Goal: Use online tool/utility: Utilize a website feature to perform a specific function

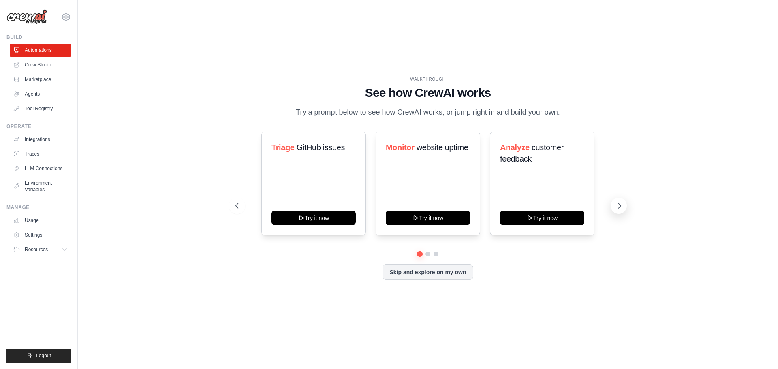
click at [615, 207] on button at bounding box center [618, 206] width 16 height 16
click at [43, 94] on link "Agents" at bounding box center [41, 93] width 61 height 13
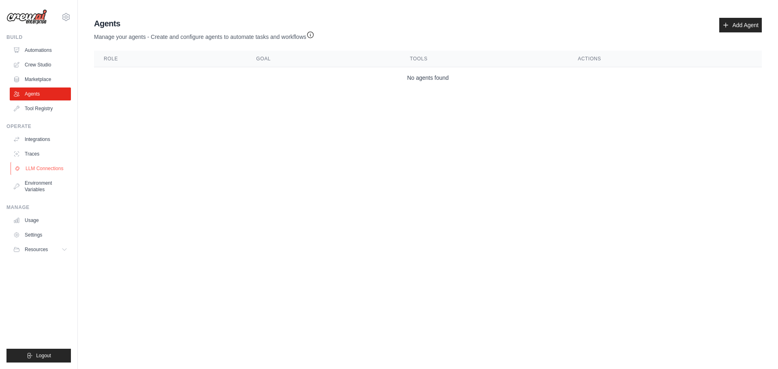
click at [45, 168] on link "LLM Connections" at bounding box center [41, 168] width 61 height 13
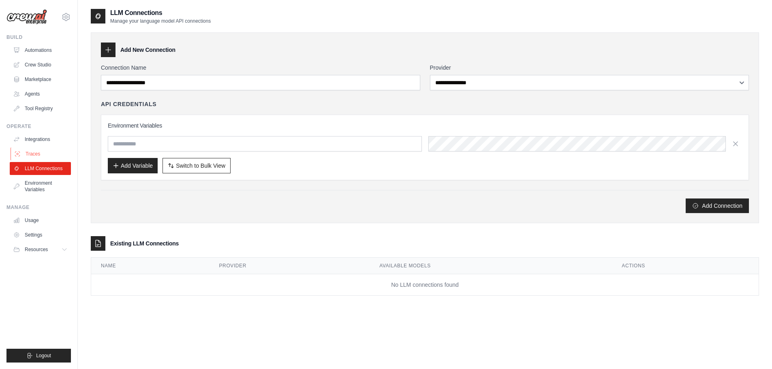
click at [31, 154] on link "Traces" at bounding box center [41, 153] width 61 height 13
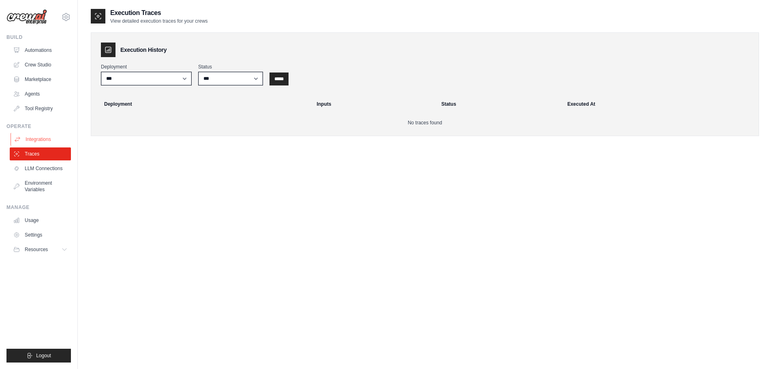
click at [32, 133] on link "Integrations" at bounding box center [41, 139] width 61 height 13
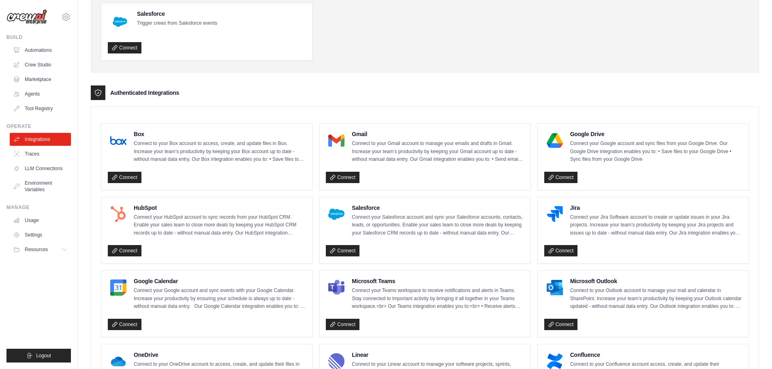
scroll to position [121, 0]
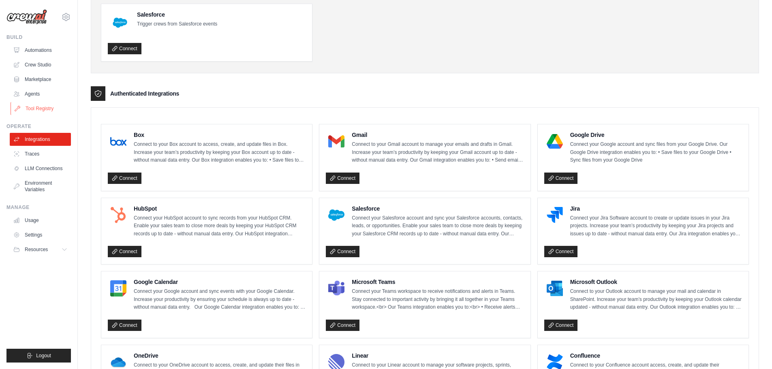
click at [33, 109] on link "Tool Registry" at bounding box center [41, 108] width 61 height 13
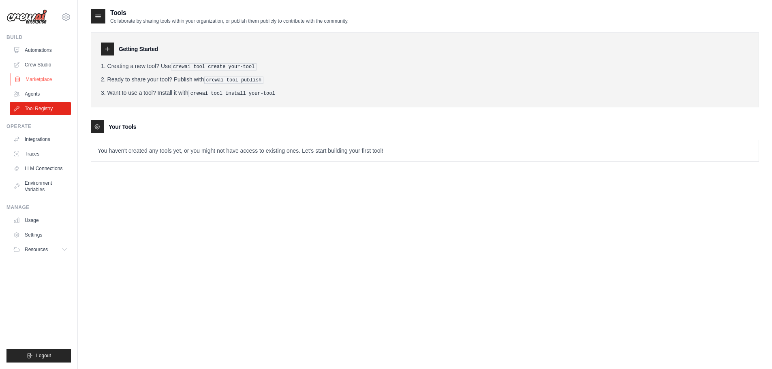
click at [36, 81] on link "Marketplace" at bounding box center [41, 79] width 61 height 13
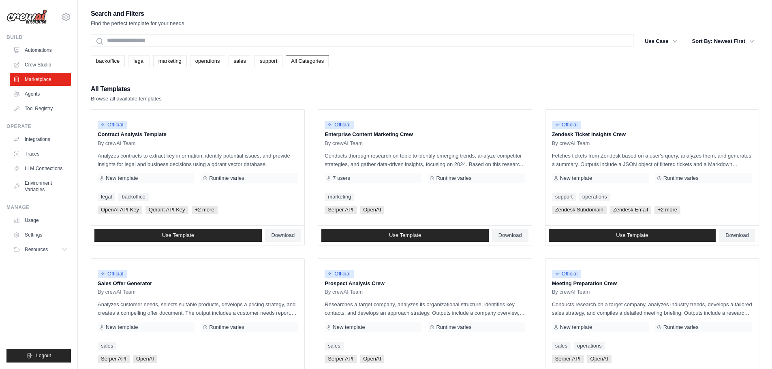
click at [36, 62] on link "Crew Studio" at bounding box center [40, 64] width 61 height 13
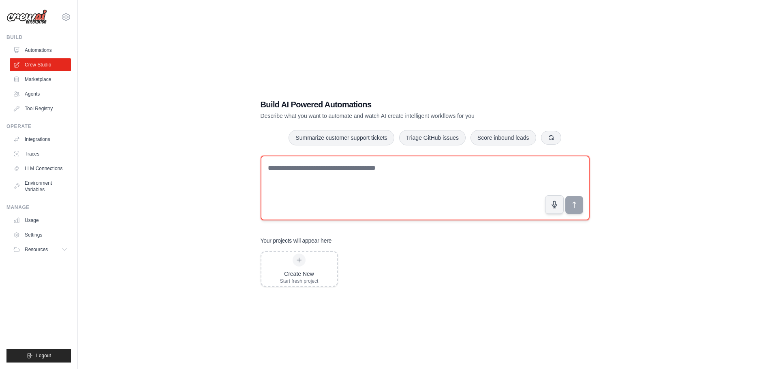
click at [338, 176] on textarea at bounding box center [424, 188] width 329 height 65
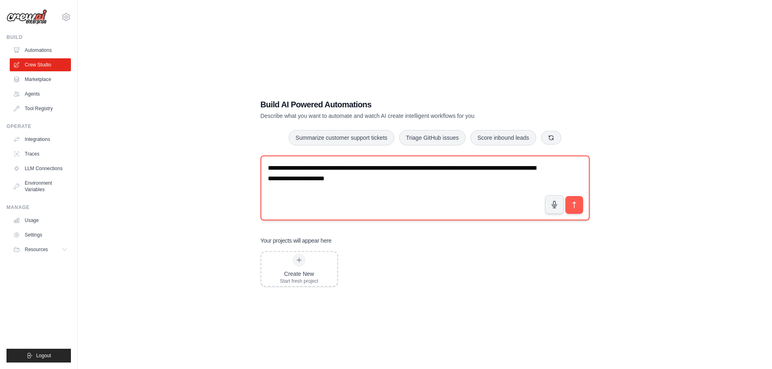
click at [482, 188] on textarea "**********" at bounding box center [424, 188] width 329 height 65
type textarea "**********"
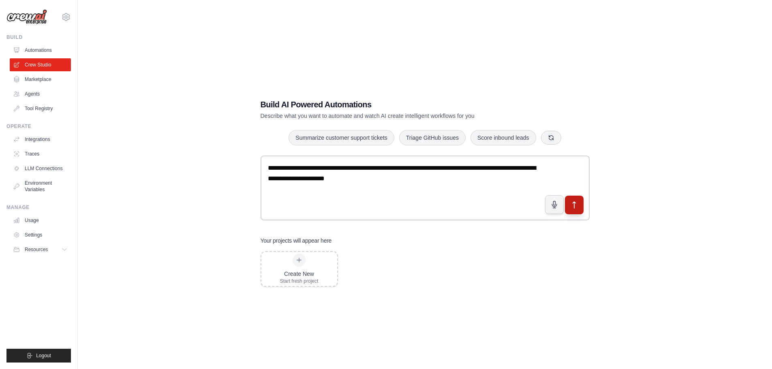
click at [573, 206] on icon "submit" at bounding box center [573, 204] width 9 height 9
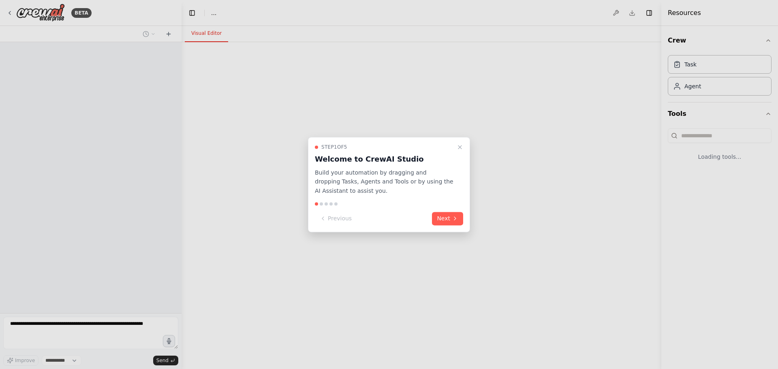
select select "****"
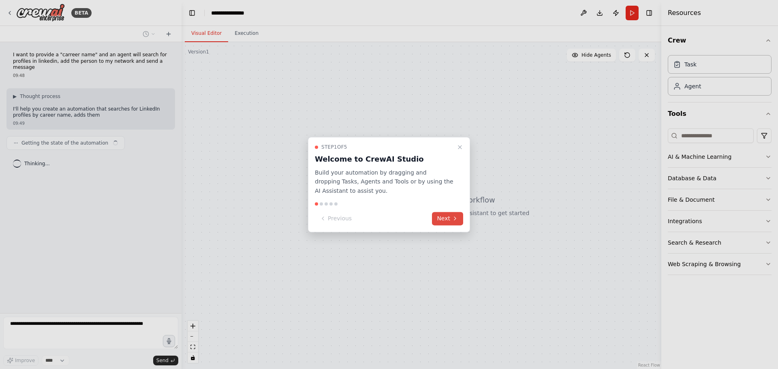
click at [447, 218] on button "Next" at bounding box center [447, 218] width 31 height 13
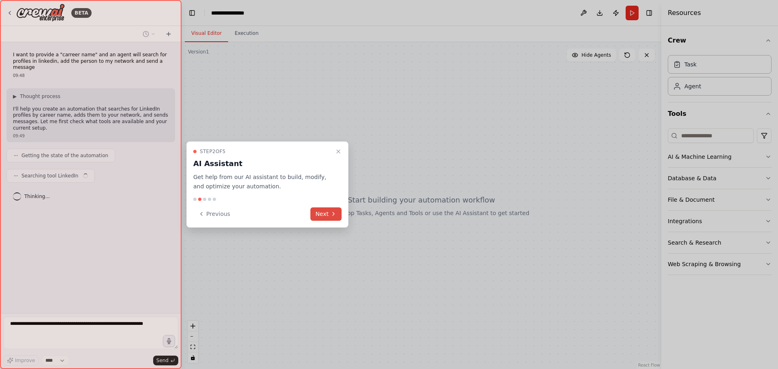
click at [330, 210] on button "Next" at bounding box center [325, 213] width 31 height 13
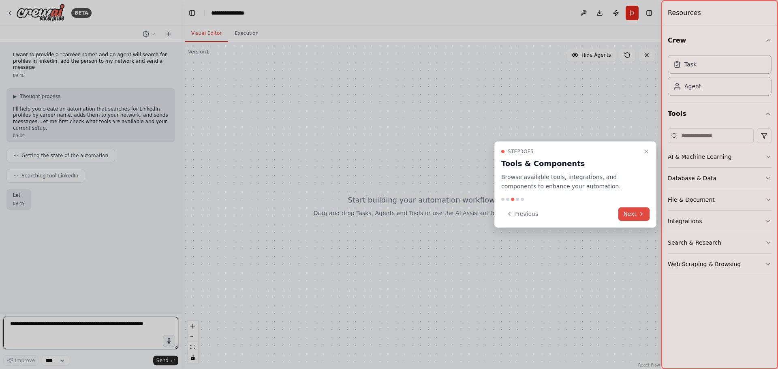
click at [636, 213] on button "Next" at bounding box center [633, 213] width 31 height 13
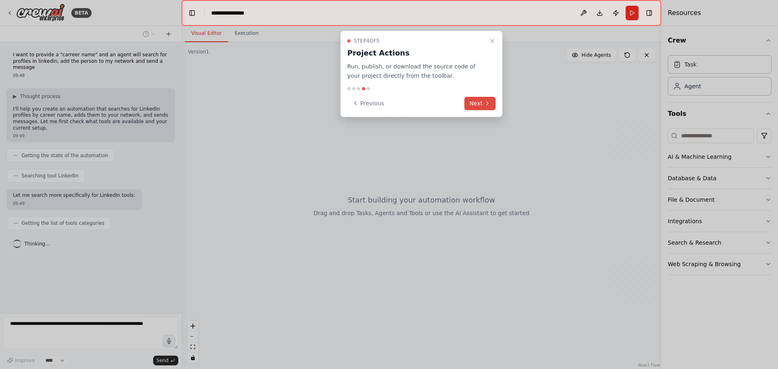
click at [478, 101] on button "Next" at bounding box center [479, 103] width 31 height 13
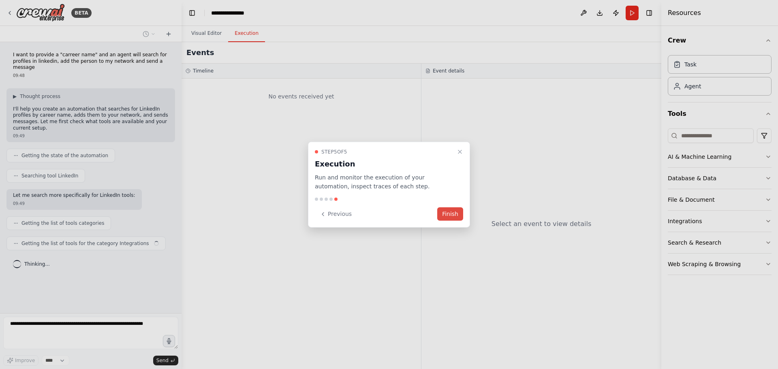
click at [452, 212] on button "Finish" at bounding box center [450, 213] width 26 height 13
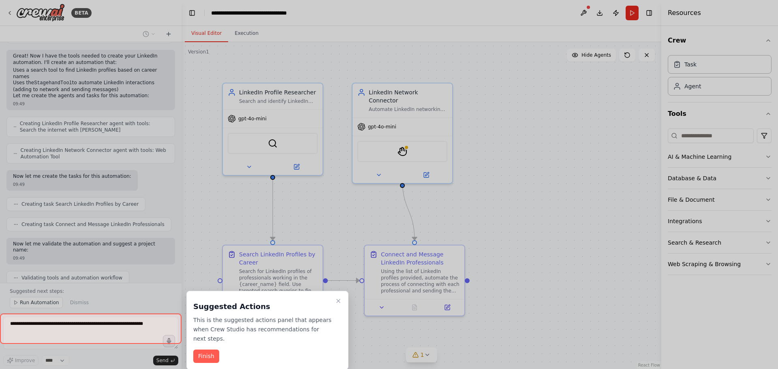
scroll to position [346, 0]
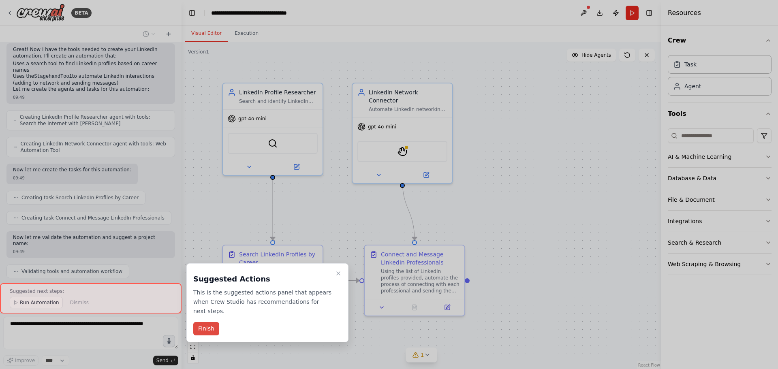
click at [206, 322] on button "Finish" at bounding box center [206, 328] width 26 height 13
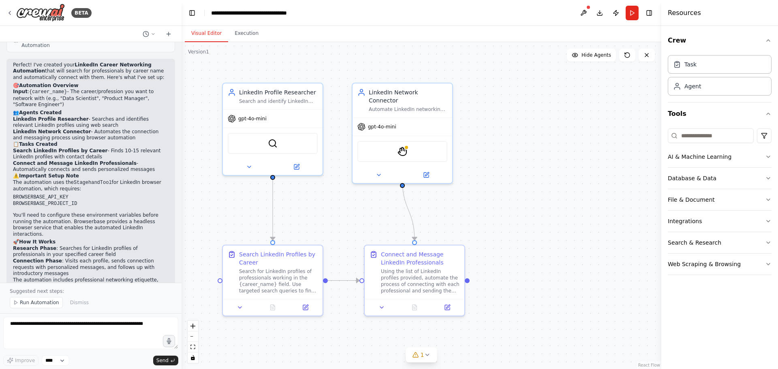
scroll to position [605, 0]
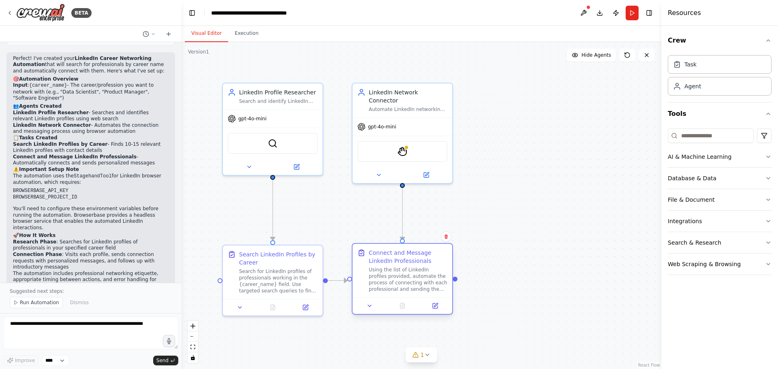
drag, startPoint x: 458, startPoint y: 258, endPoint x: 445, endPoint y: 260, distance: 13.5
click at [445, 260] on div "Connect and Message LinkedIn Professionals" at bounding box center [408, 257] width 79 height 16
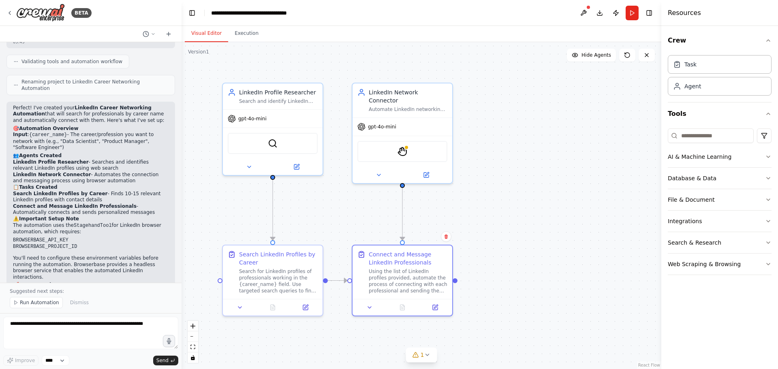
scroll to position [565, 0]
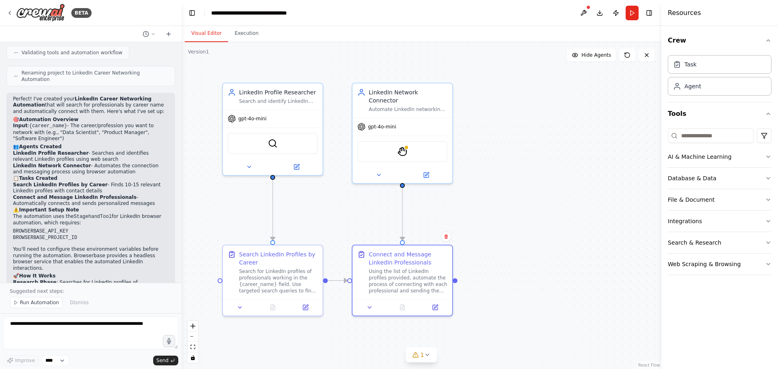
drag, startPoint x: 62, startPoint y: 99, endPoint x: 161, endPoint y: 108, distance: 99.2
click at [161, 123] on p "Input : {career_name} - The career/profession you want to network with (e.g., "…" at bounding box center [91, 132] width 156 height 19
click at [49, 150] on strong "LinkedIn Profile Researcher" at bounding box center [51, 153] width 76 height 6
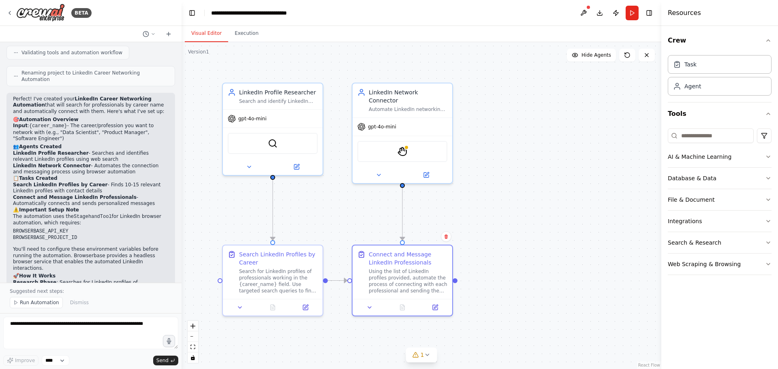
click at [76, 163] on li "LinkedIn Network Connector - Automates the connection and messaging process usi…" at bounding box center [91, 169] width 156 height 13
click at [69, 194] on strong "Connect and Message LinkedIn Professionals" at bounding box center [75, 197] width 124 height 6
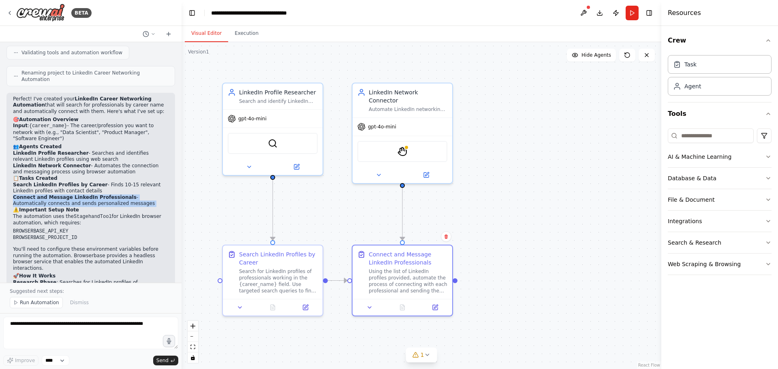
click at [69, 194] on strong "Connect and Message LinkedIn Professionals" at bounding box center [75, 197] width 124 height 6
click at [74, 214] on code "StagehandTool" at bounding box center [93, 217] width 38 height 6
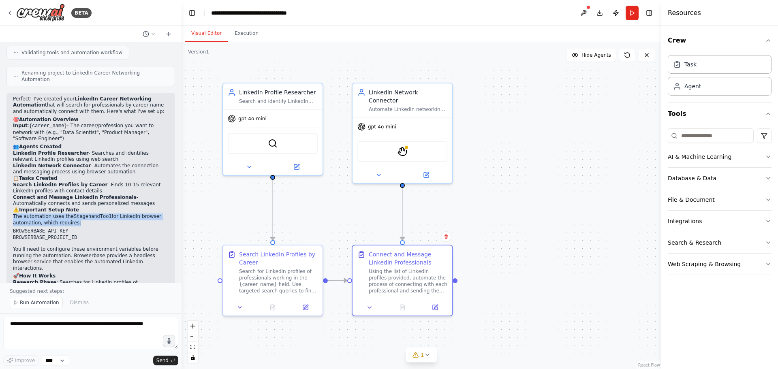
click at [74, 214] on code "StagehandTool" at bounding box center [93, 217] width 38 height 6
drag, startPoint x: 66, startPoint y: 207, endPoint x: 15, endPoint y: 198, distance: 51.7
click at [15, 228] on ul "BROWSERBASE_API_KEY BROWSERBASE_PROJECT_ID" at bounding box center [91, 234] width 156 height 13
click at [83, 214] on code "StagehandTool" at bounding box center [93, 217] width 38 height 6
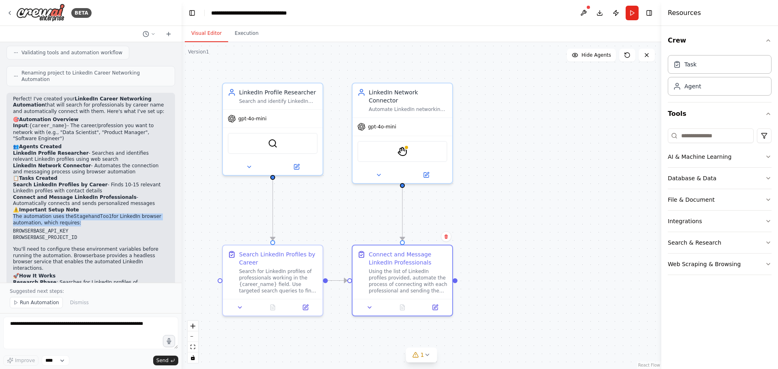
click at [83, 214] on code "StagehandTool" at bounding box center [93, 217] width 38 height 6
click at [98, 228] on li "BROWSERBASE_API_KEY" at bounding box center [91, 231] width 156 height 7
click at [83, 214] on code "StagehandTool" at bounding box center [93, 217] width 38 height 6
click at [60, 246] on p "You'll need to configure these environment variables before running the automat…" at bounding box center [91, 258] width 156 height 25
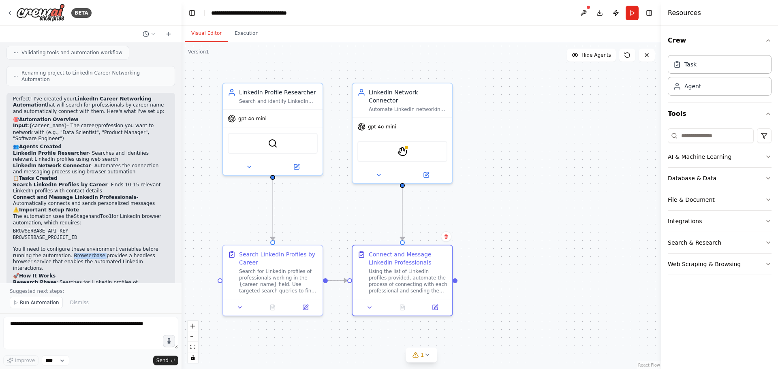
click at [60, 246] on p "You'll need to configure these environment variables before running the automat…" at bounding box center [91, 258] width 156 height 25
click at [121, 246] on p "You'll need to configure these environment variables before running the automat…" at bounding box center [91, 258] width 156 height 25
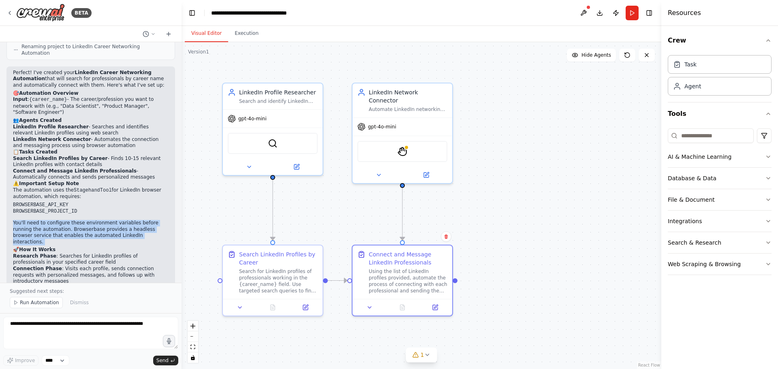
scroll to position [605, 0]
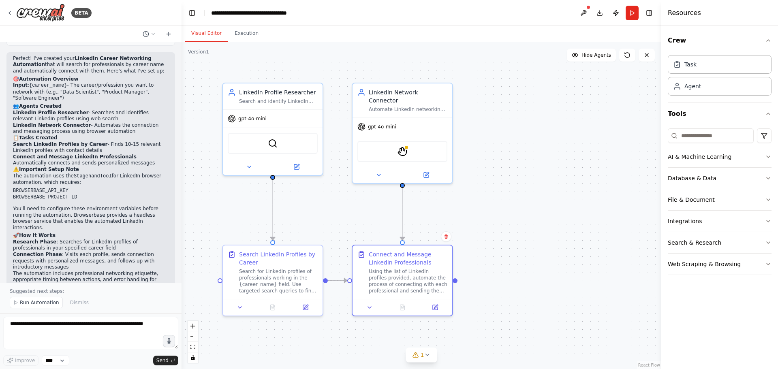
click at [36, 239] on li "Research Phase : Searches for LinkedIn profiles of professionals in your specif…" at bounding box center [91, 245] width 156 height 13
drag, startPoint x: 52, startPoint y: 219, endPoint x: 128, endPoint y: 264, distance: 88.8
click at [128, 264] on div "Perfect! I've created your LinkedIn Career Networking Automation that will sear…" at bounding box center [91, 179] width 156 height 248
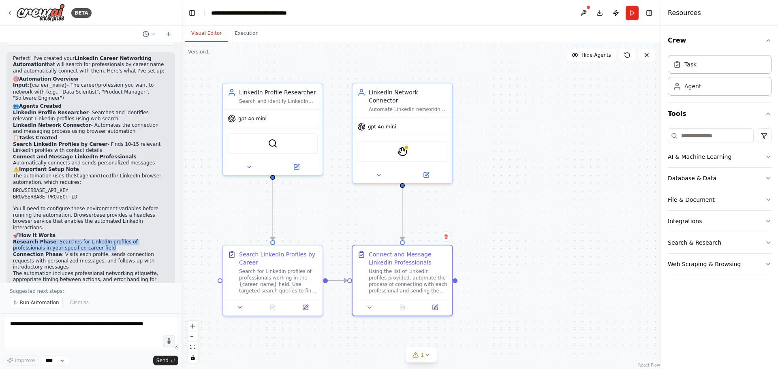
click at [84, 291] on p "Ready to test it? Just provide a career name (like "Marketing Manager" or "UX D…" at bounding box center [91, 297] width 156 height 13
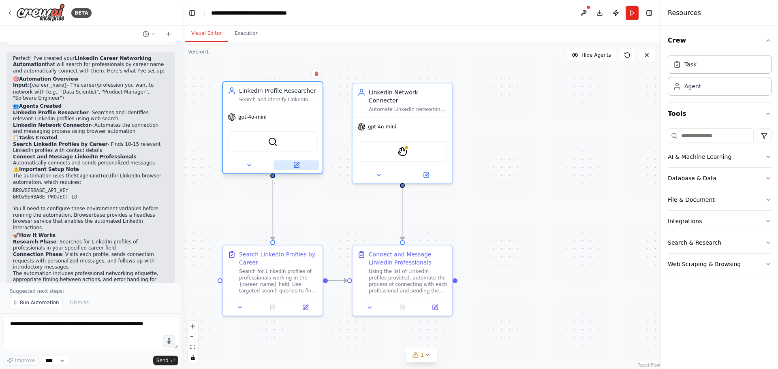
click at [296, 166] on icon at bounding box center [296, 165] width 5 height 5
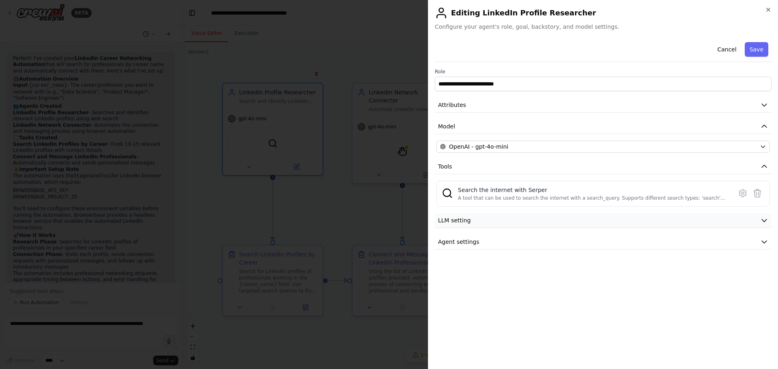
click at [654, 226] on button "LLM setting" at bounding box center [603, 220] width 337 height 15
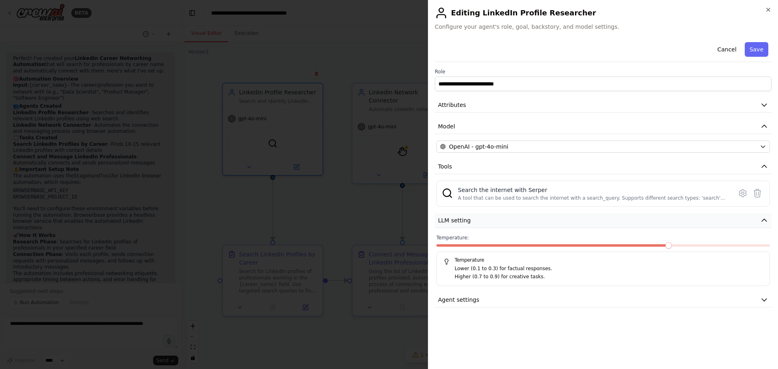
click at [638, 221] on button "LLM setting" at bounding box center [603, 220] width 337 height 15
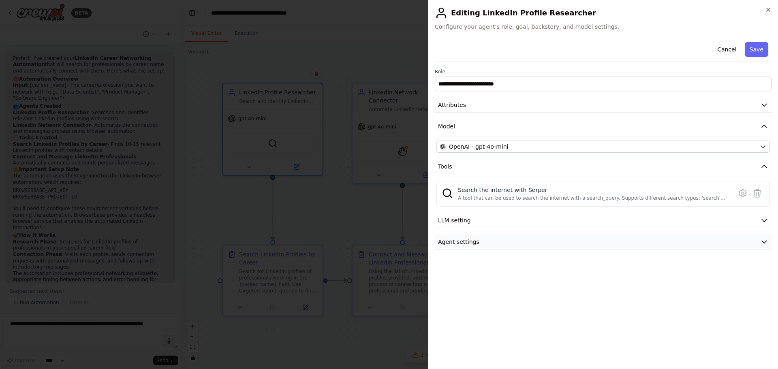
click at [467, 238] on span "Agent settings" at bounding box center [458, 242] width 41 height 8
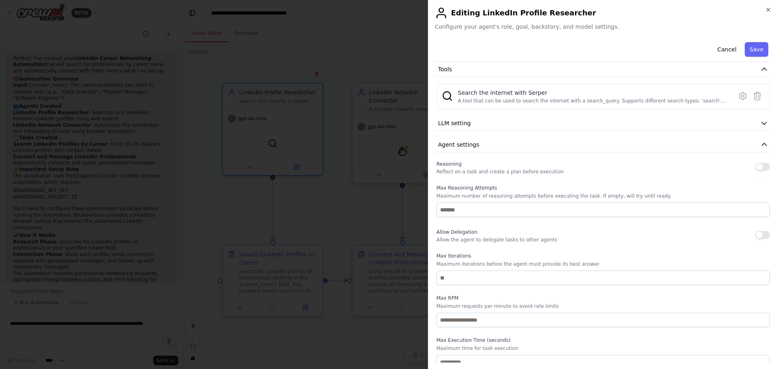
scroll to position [104, 0]
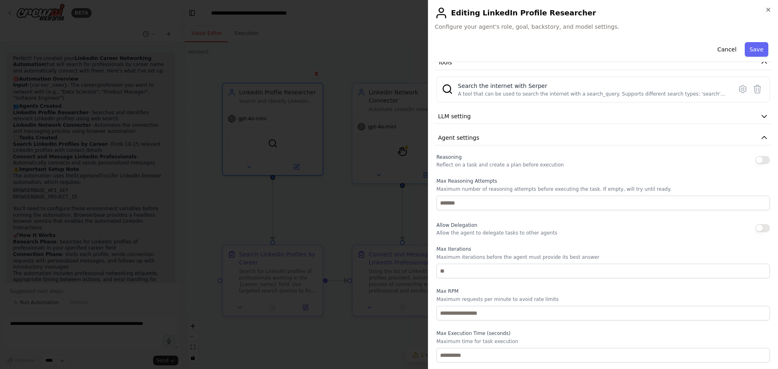
click at [357, 206] on div at bounding box center [389, 184] width 778 height 369
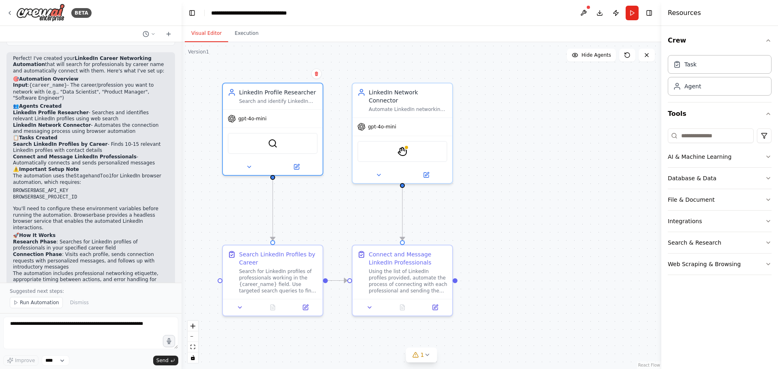
drag, startPoint x: 122, startPoint y: 256, endPoint x: 32, endPoint y: 262, distance: 89.7
click at [32, 291] on p "Ready to test it? Just provide a career name (like "Marketing Manager" or "UX D…" at bounding box center [91, 297] width 156 height 13
